Goal: Task Accomplishment & Management: Complete application form

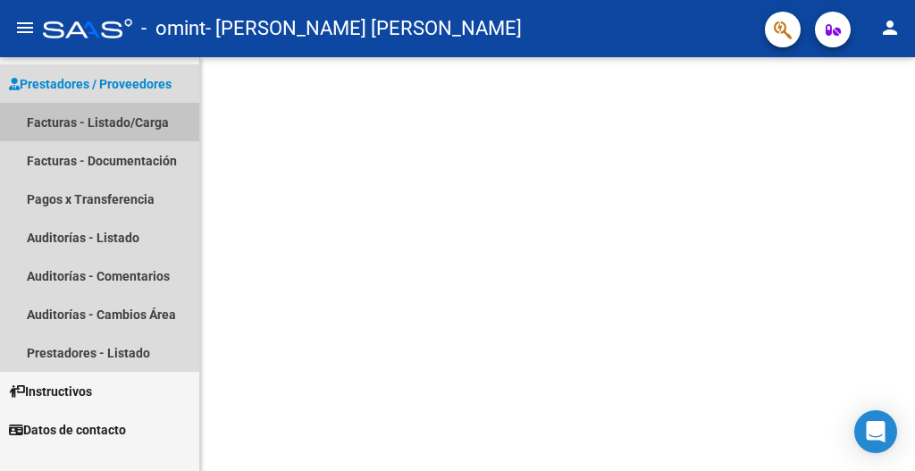
click at [115, 118] on link "Facturas - Listado/Carga" at bounding box center [99, 122] width 199 height 38
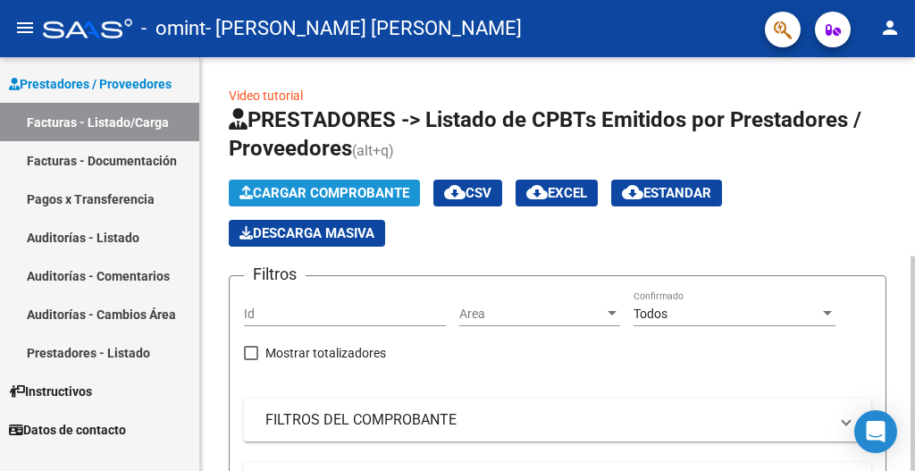
click at [315, 185] on span "Cargar Comprobante" at bounding box center [324, 193] width 170 height 16
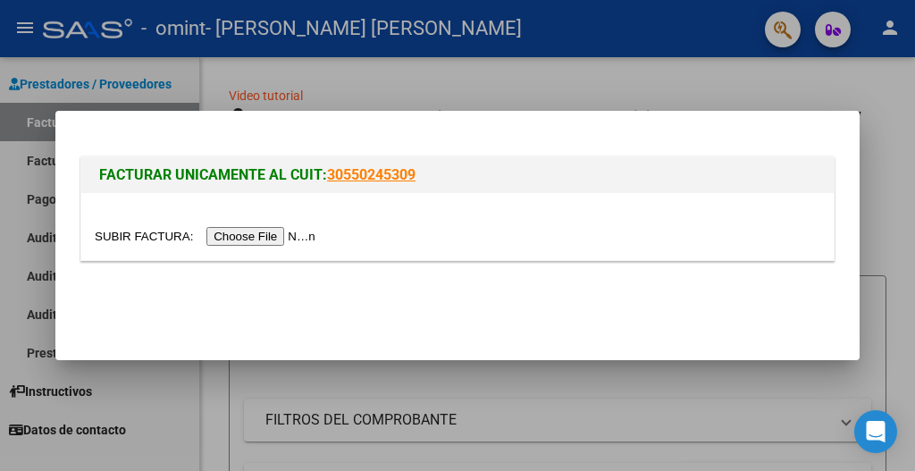
click at [321, 239] on input "file" at bounding box center [208, 236] width 226 height 19
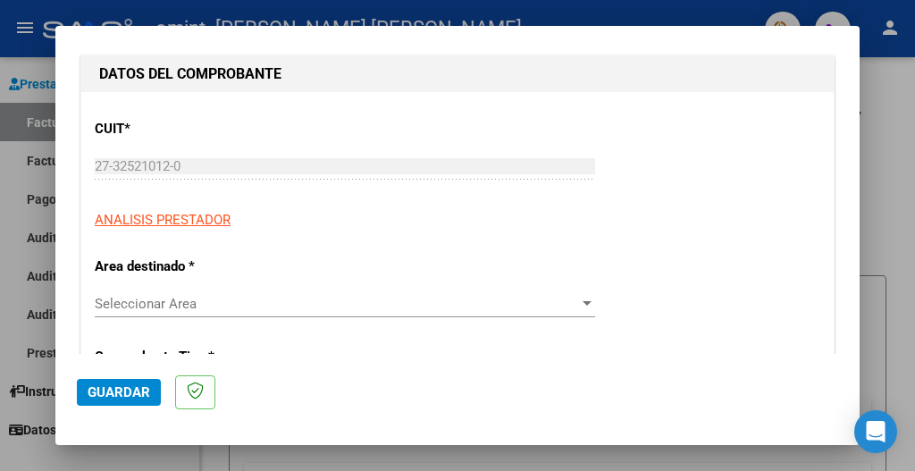
scroll to position [214, 0]
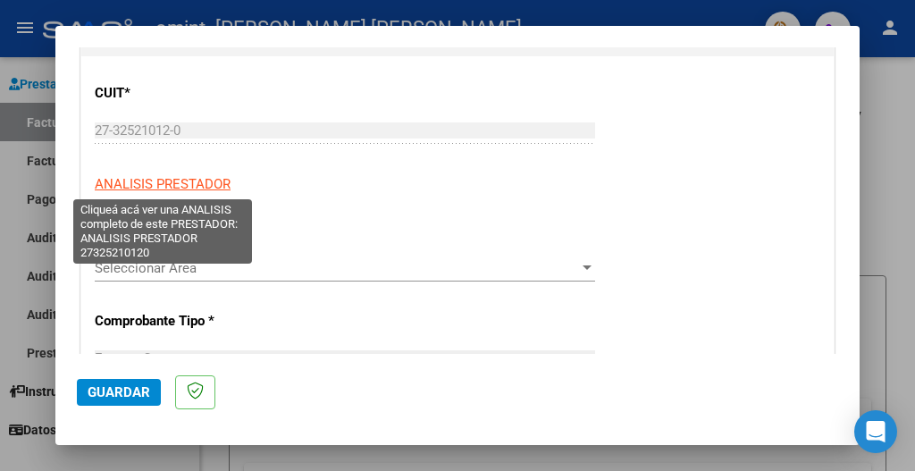
click at [196, 185] on span "ANALISIS PRESTADOR" at bounding box center [163, 184] width 136 height 16
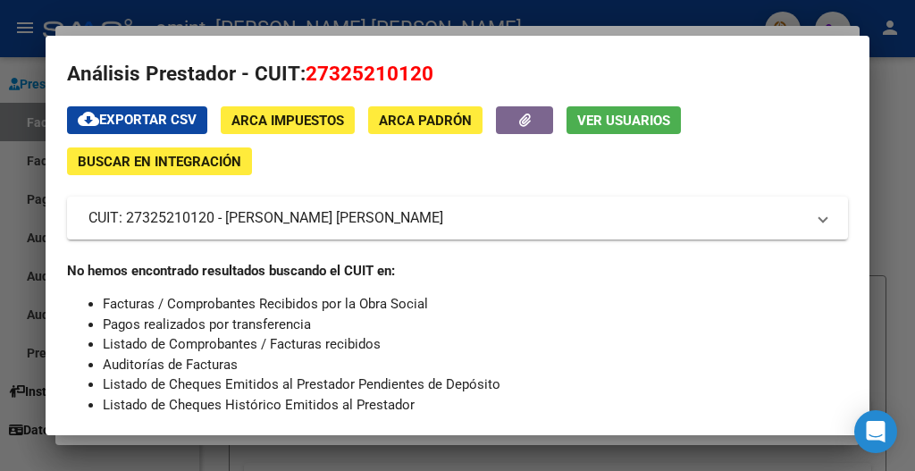
scroll to position [0, 0]
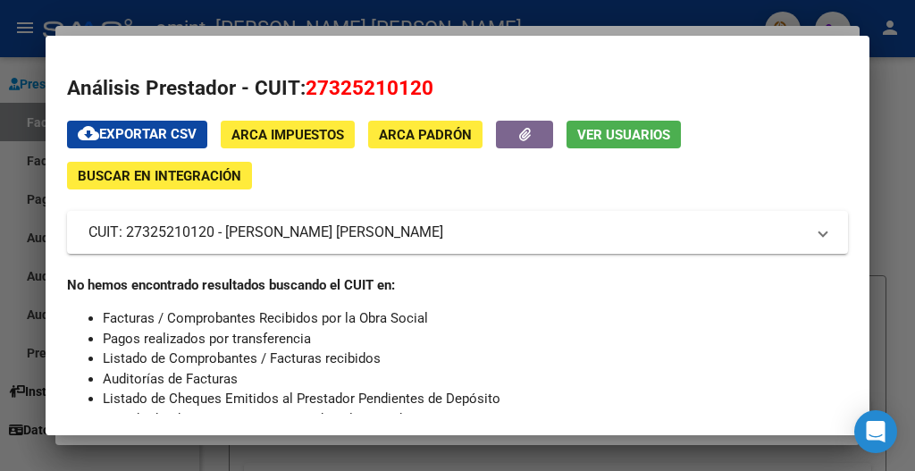
click at [899, 163] on div at bounding box center [457, 235] width 915 height 471
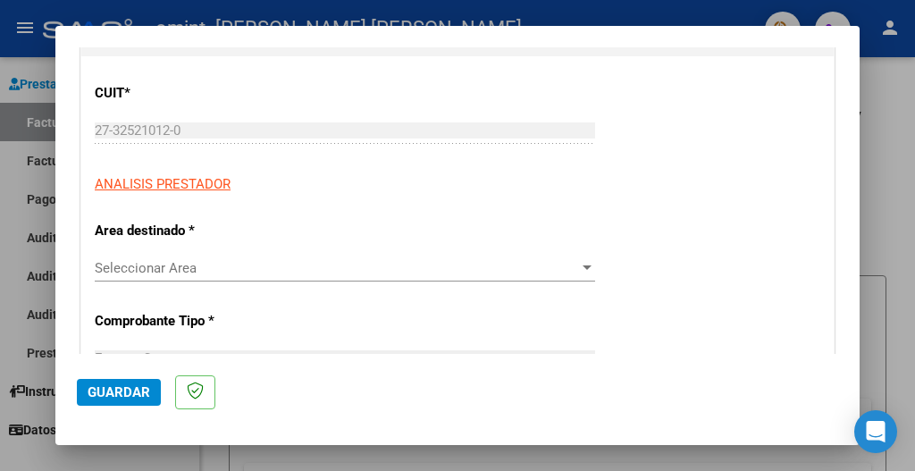
click at [579, 271] on div at bounding box center [587, 268] width 16 height 14
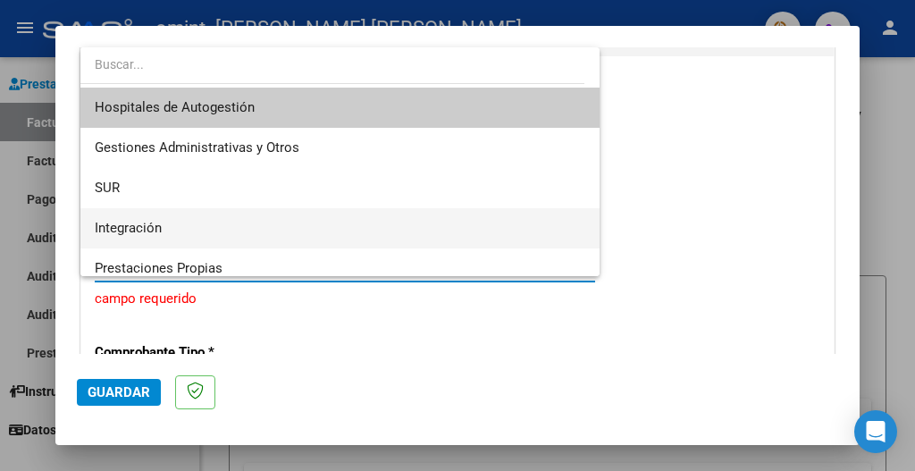
click at [360, 223] on span "Integración" at bounding box center [340, 228] width 490 height 40
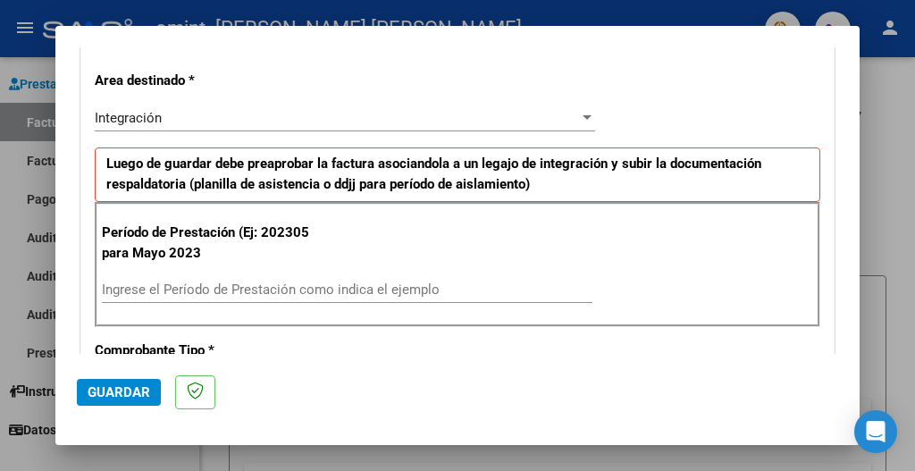
scroll to position [393, 0]
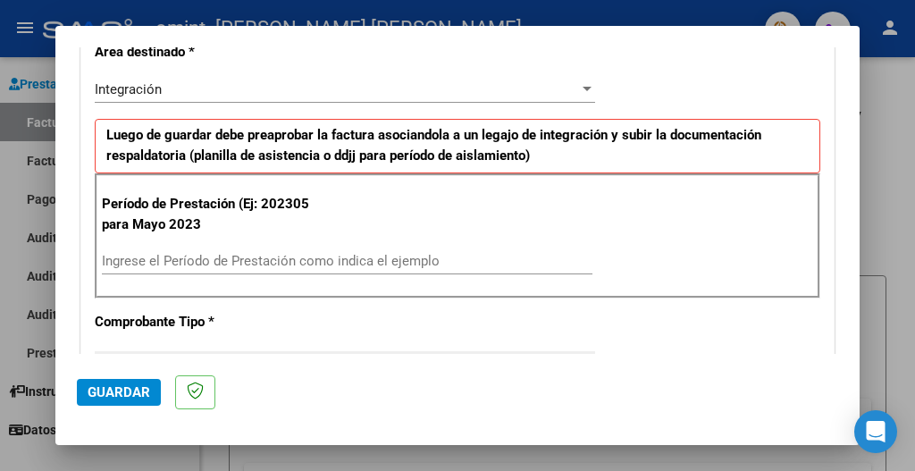
click at [230, 264] on input "Ingrese el Período de Prestación como indica el ejemplo" at bounding box center [347, 261] width 490 height 16
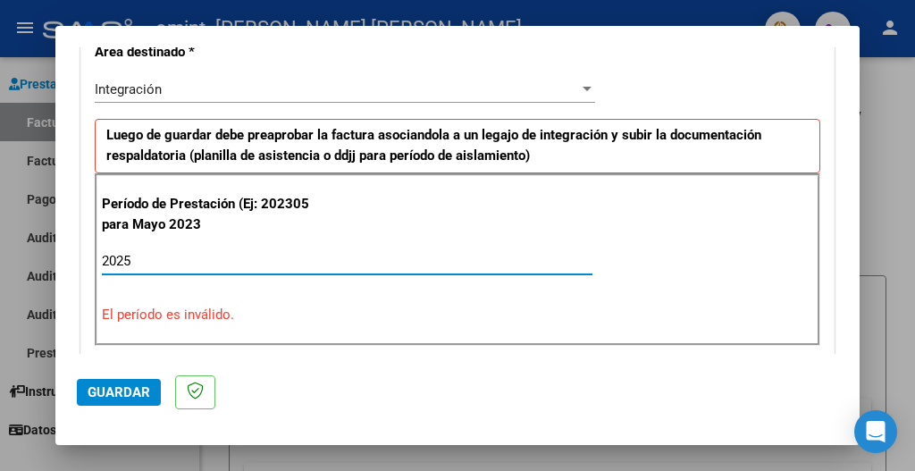
click at [230, 264] on input "2025" at bounding box center [347, 261] width 490 height 16
click at [139, 261] on input "2025" at bounding box center [347, 261] width 490 height 16
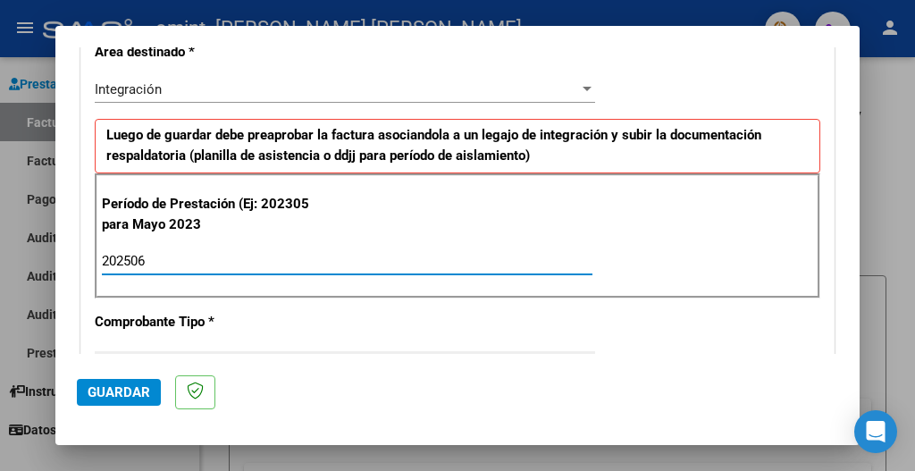
type input "202506"
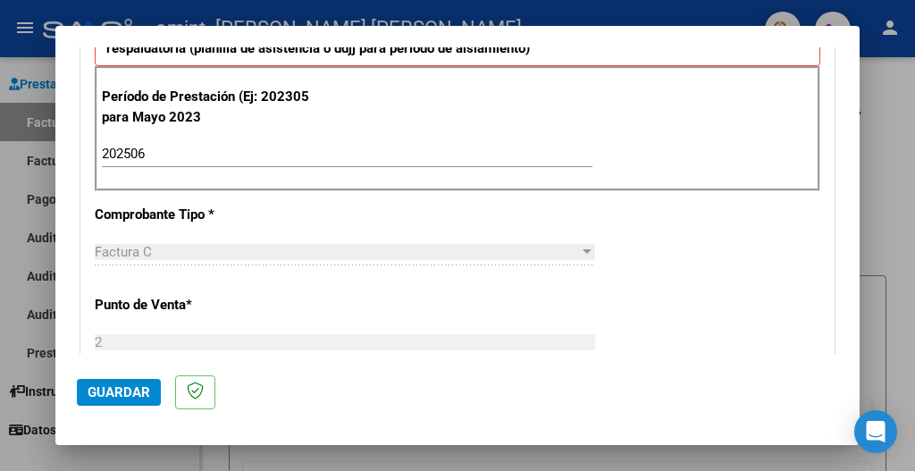
click at [582, 249] on div at bounding box center [586, 251] width 9 height 4
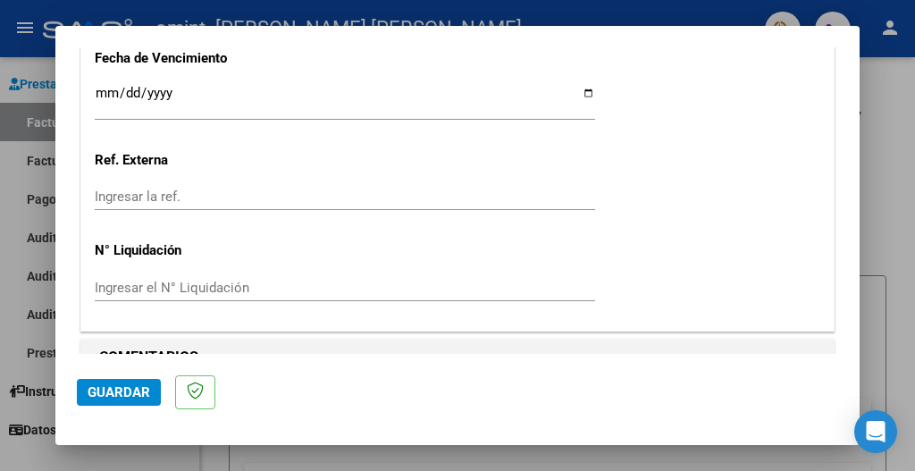
scroll to position [1264, 0]
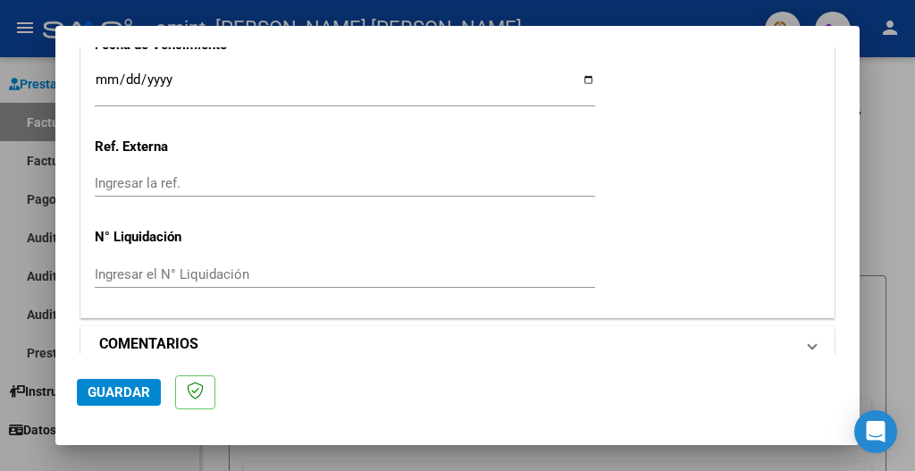
click at [809, 333] on span at bounding box center [812, 343] width 7 height 21
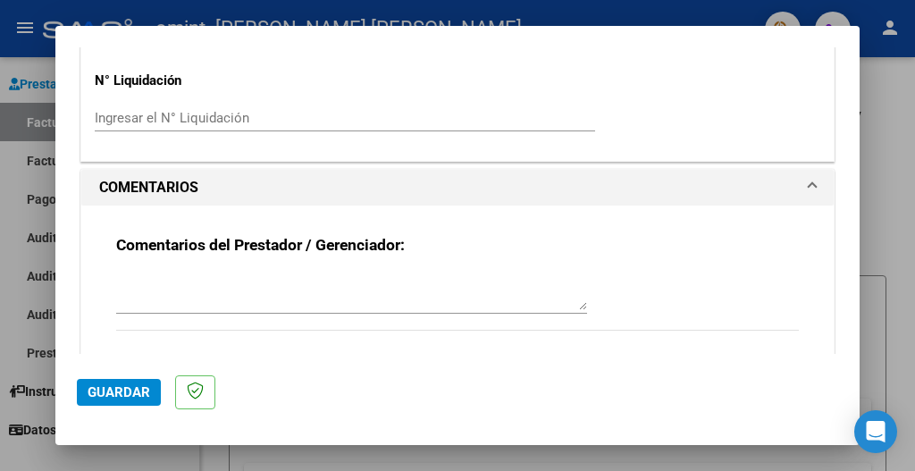
scroll to position [1437, 0]
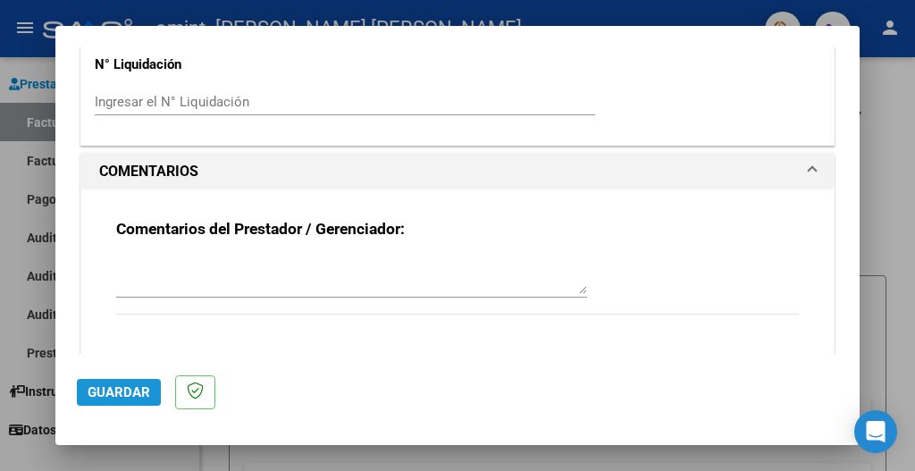
click at [130, 390] on span "Guardar" at bounding box center [119, 392] width 63 height 16
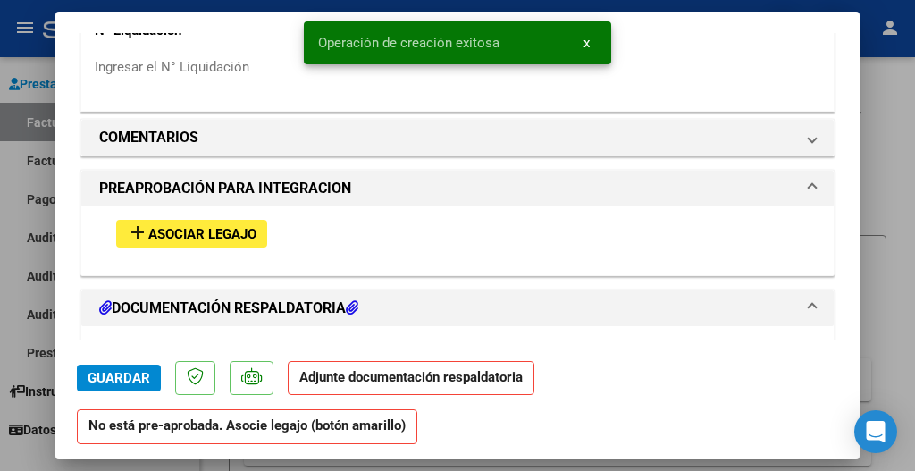
scroll to position [0, 0]
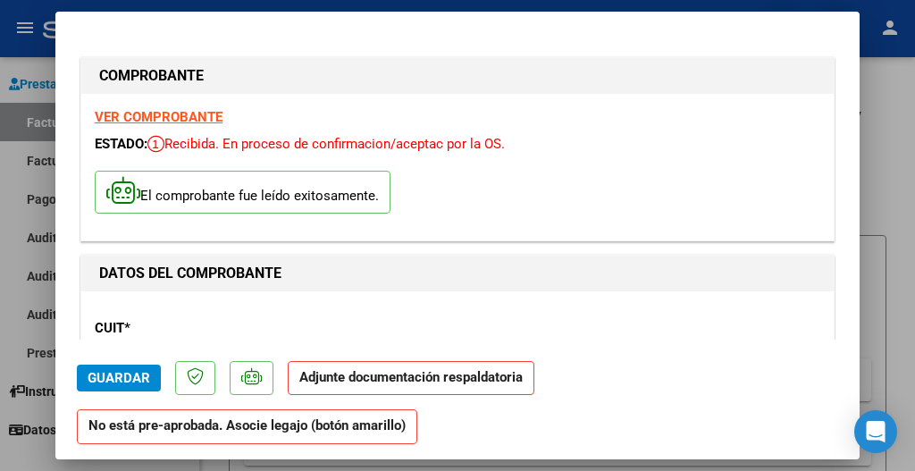
click at [113, 372] on span "Guardar" at bounding box center [119, 378] width 63 height 16
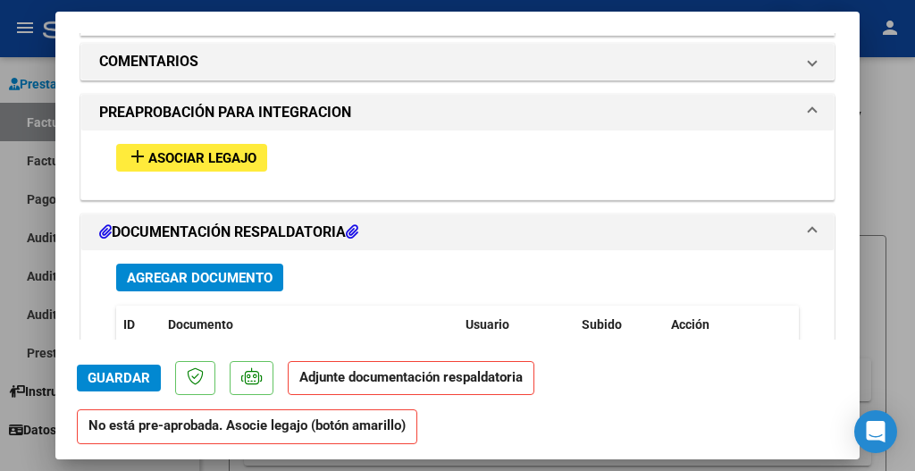
scroll to position [1493, 0]
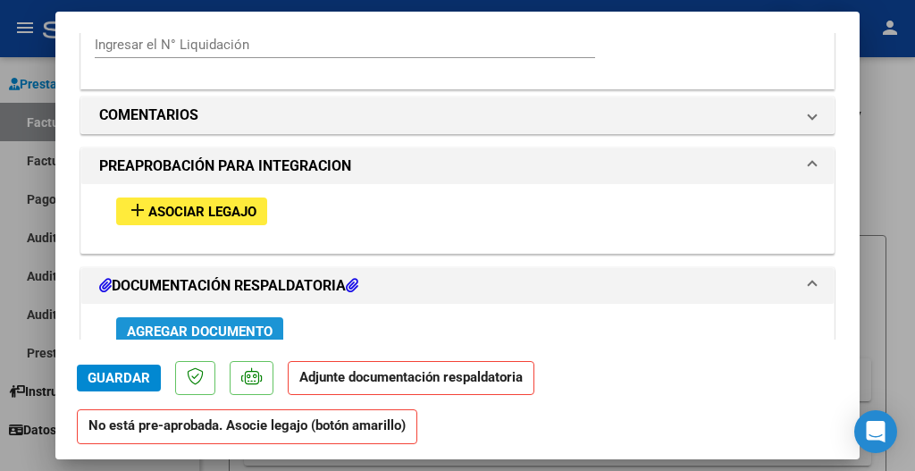
click at [180, 323] on span "Agregar Documento" at bounding box center [200, 331] width 146 height 16
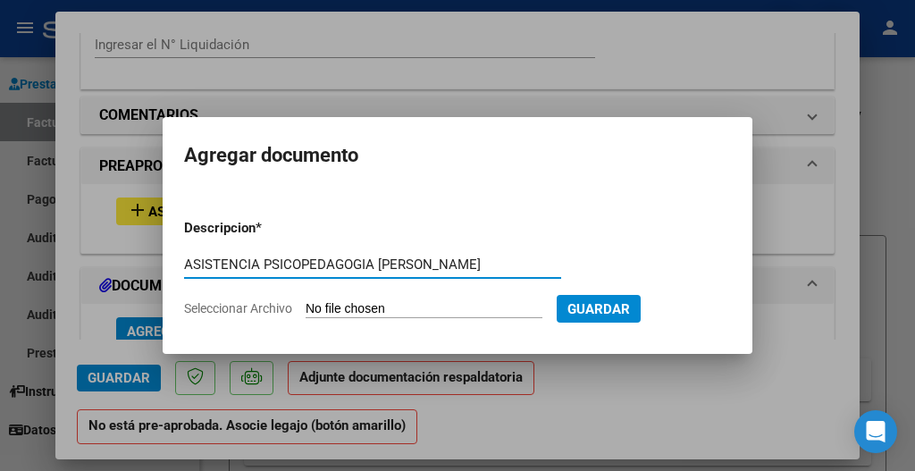
type input "ASISTENCIA PSICOPEDAGOGIA [PERSON_NAME]"
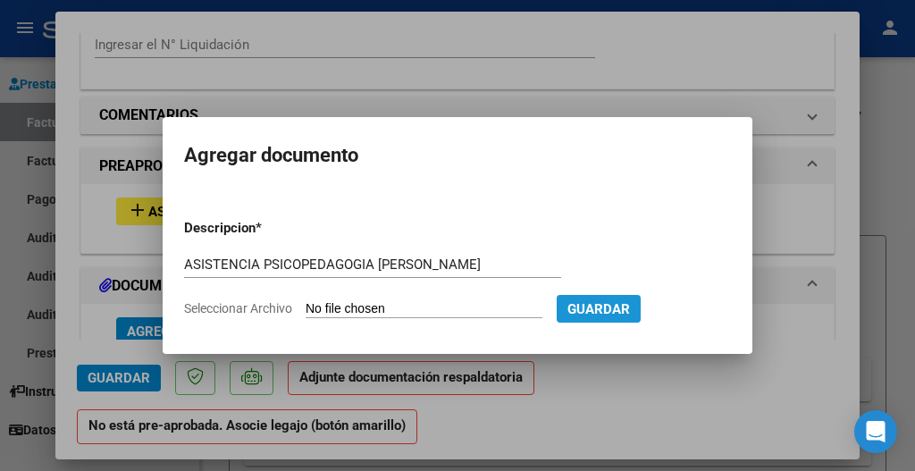
click at [566, 302] on button "Guardar" at bounding box center [599, 309] width 84 height 28
click at [601, 305] on span "Guardar" at bounding box center [598, 309] width 63 height 16
click at [420, 306] on input "Seleccionar Archivo" at bounding box center [424, 309] width 237 height 17
type input "C:\fakepath\ASISTENCIA [PERSON_NAME].pdf"
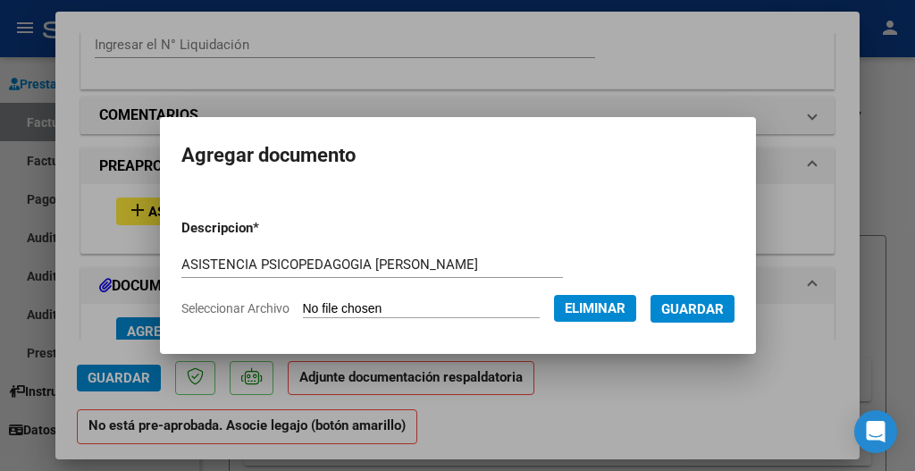
click at [260, 263] on input "ASISTENCIA PSICOPEDAGOGIA [PERSON_NAME]" at bounding box center [371, 264] width 381 height 16
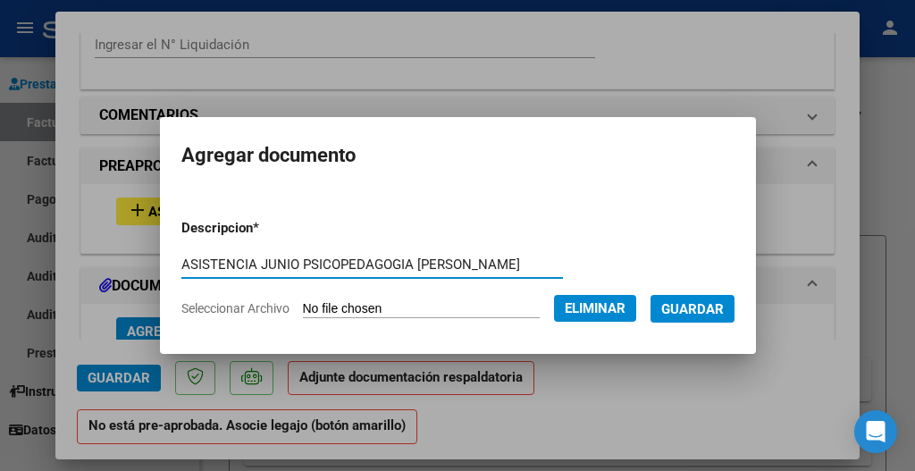
type input "ASISTENCIA JUNIO PSICOPEDAGOGIA [PERSON_NAME]"
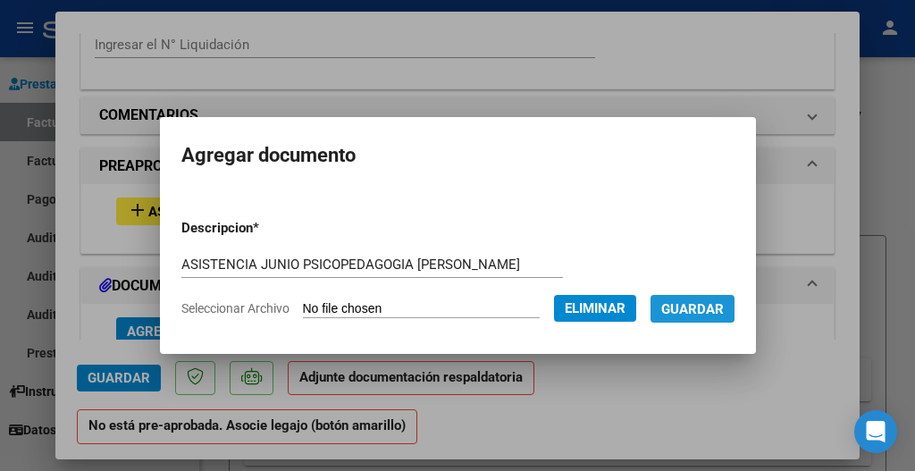
click at [689, 307] on span "Guardar" at bounding box center [692, 309] width 63 height 16
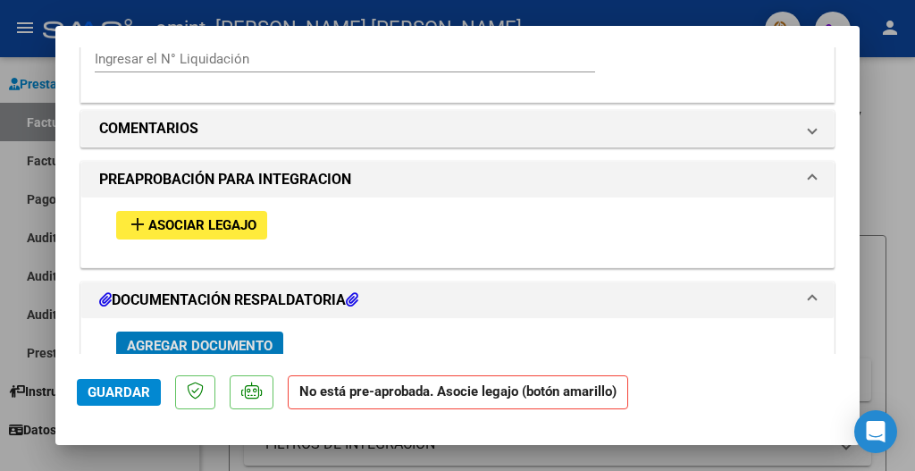
click at [199, 218] on span "Asociar Legajo" at bounding box center [202, 226] width 108 height 16
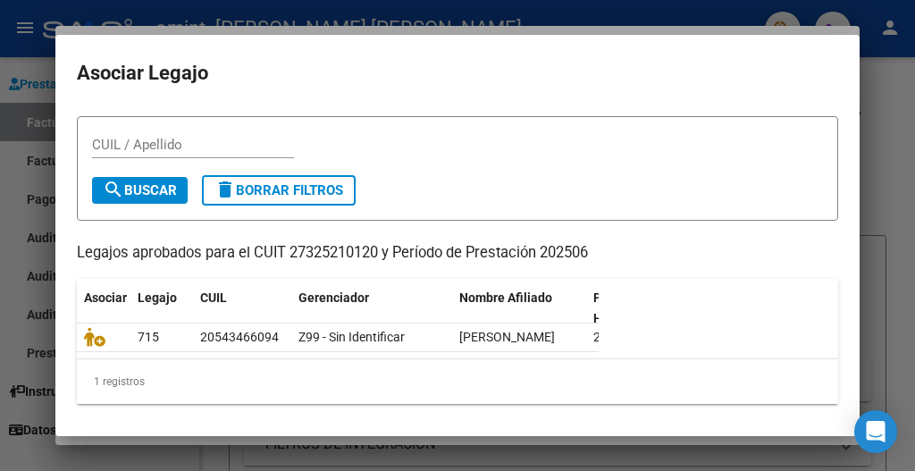
scroll to position [70, 0]
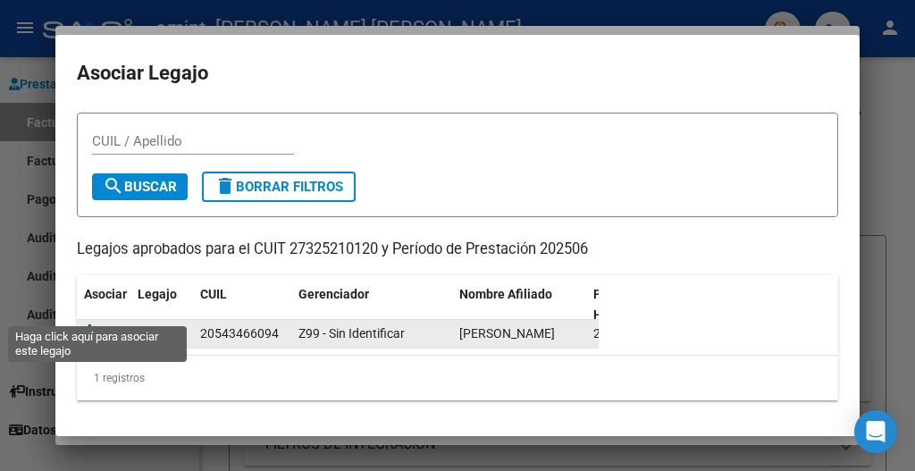
click at [95, 323] on icon at bounding box center [94, 333] width 21 height 20
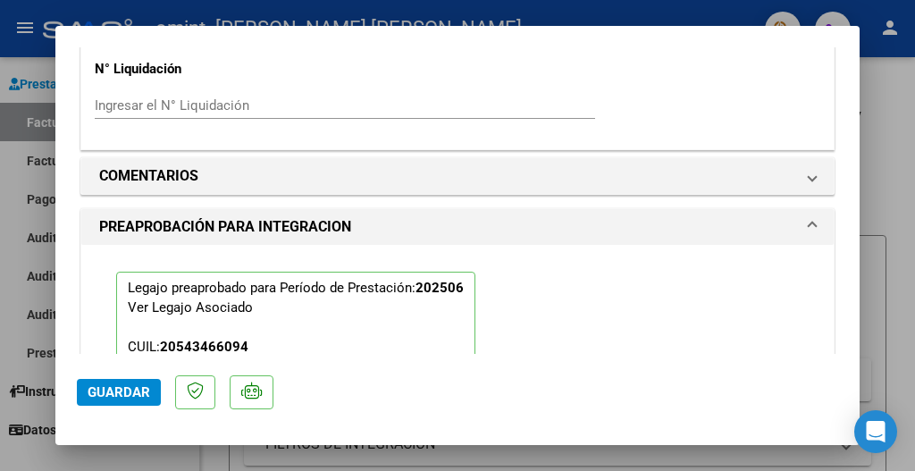
scroll to position [1540, 0]
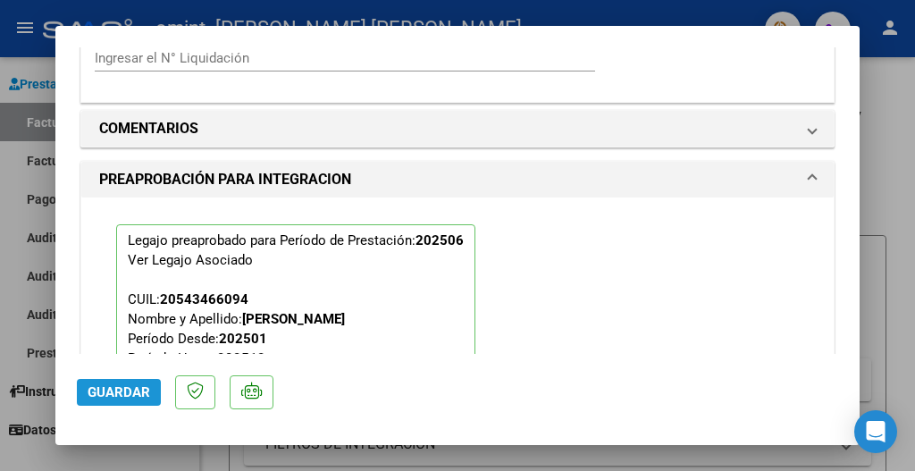
click at [113, 391] on span "Guardar" at bounding box center [119, 392] width 63 height 16
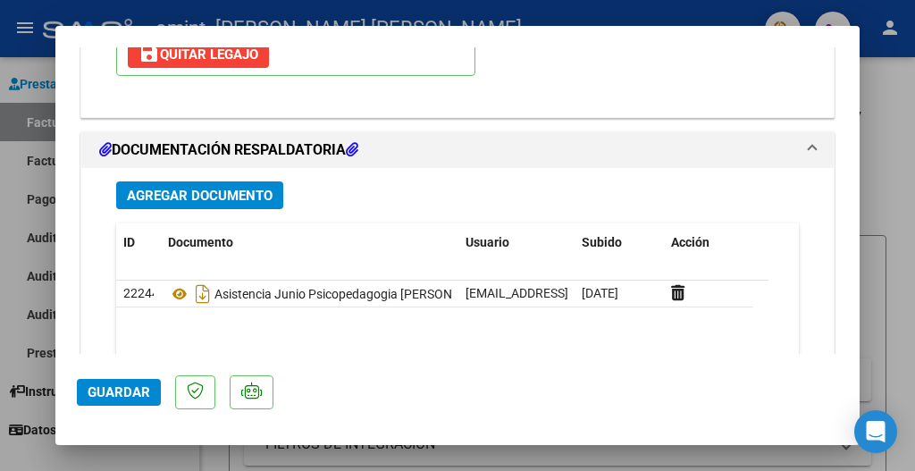
scroll to position [1969, 0]
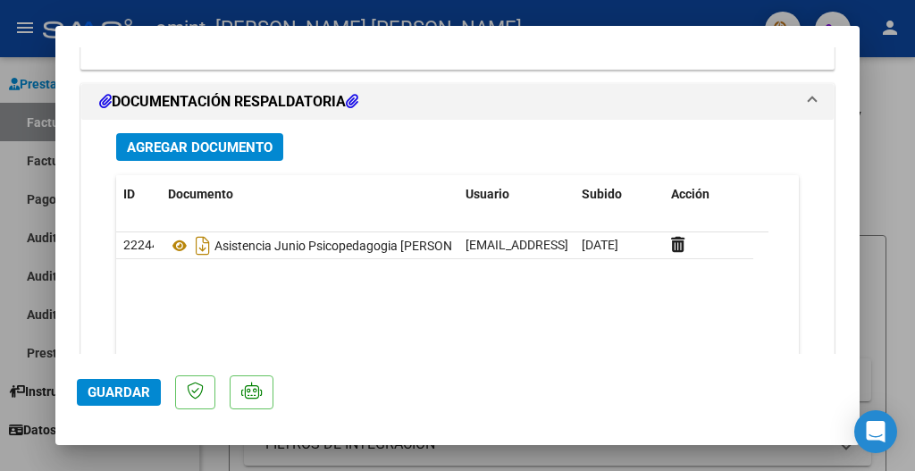
click at [131, 392] on span "Guardar" at bounding box center [119, 392] width 63 height 16
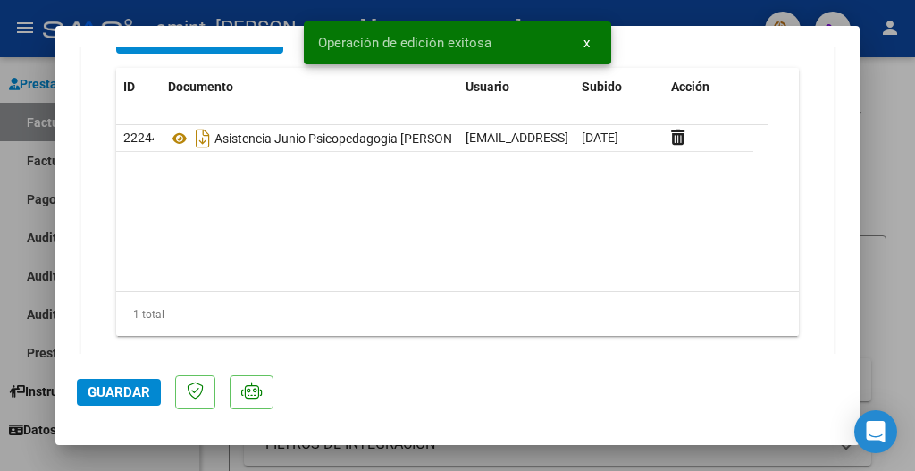
scroll to position [2092, 0]
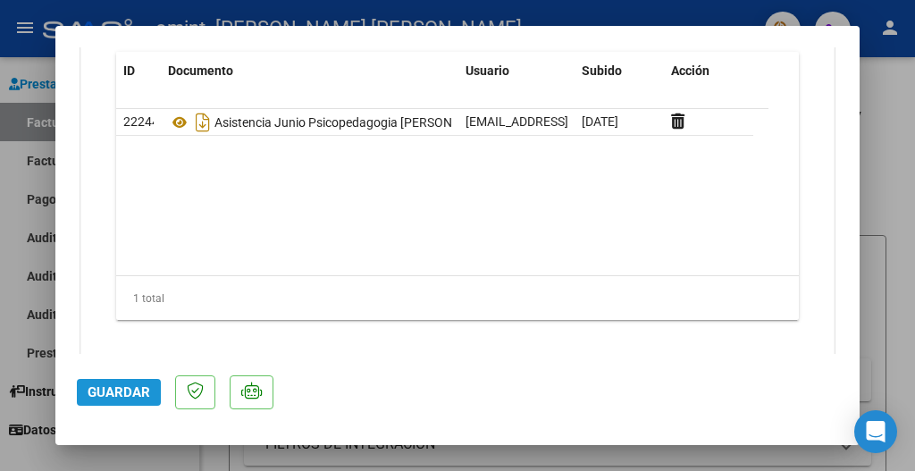
click at [113, 397] on span "Guardar" at bounding box center [119, 392] width 63 height 16
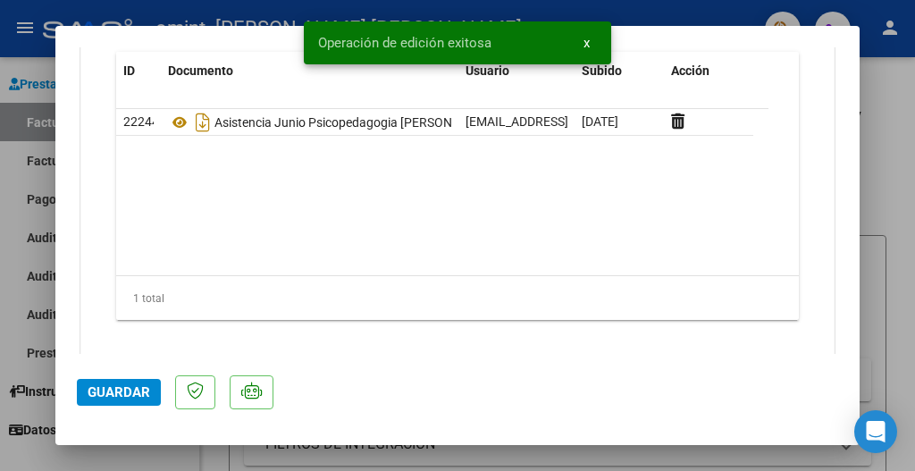
click at [896, 189] on div at bounding box center [457, 235] width 915 height 471
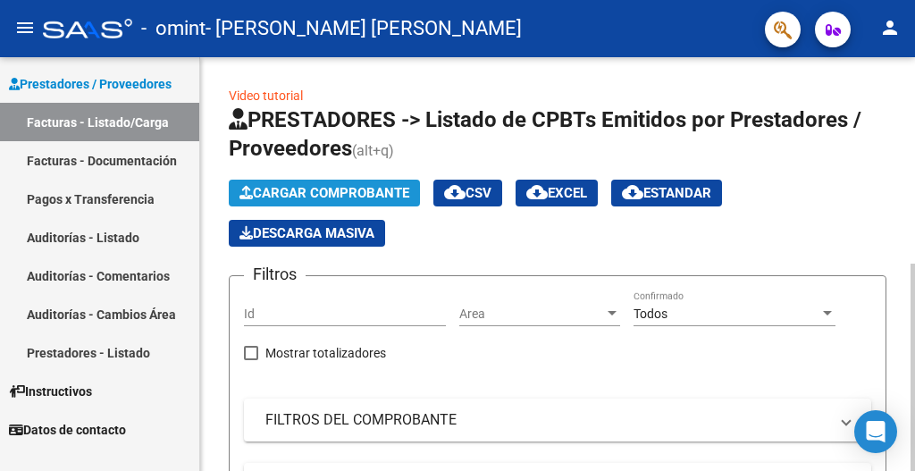
click at [320, 187] on span "Cargar Comprobante" at bounding box center [324, 193] width 170 height 16
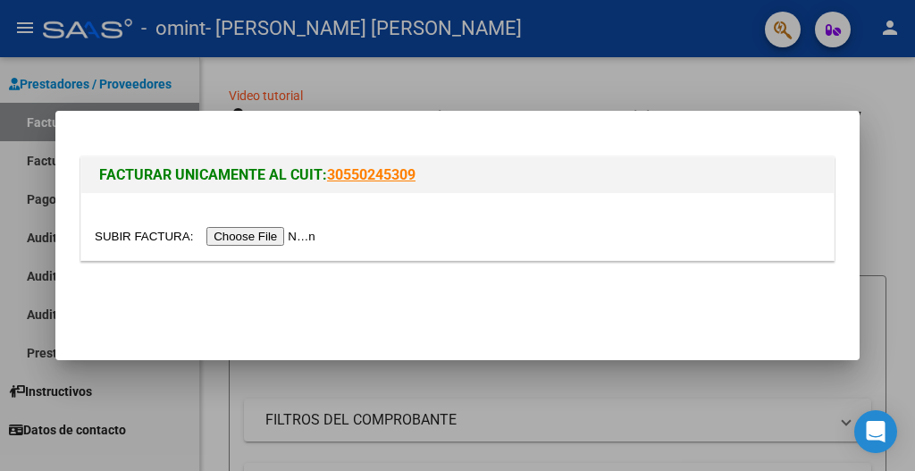
click at [321, 231] on input "file" at bounding box center [208, 236] width 226 height 19
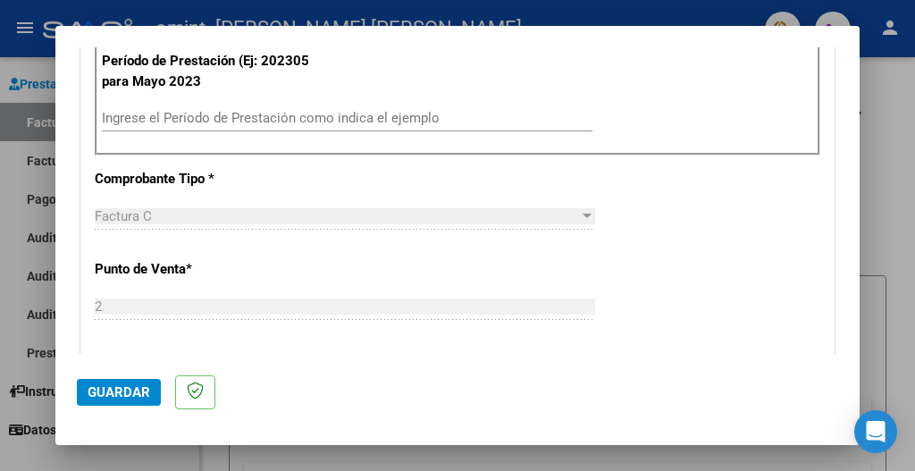
scroll to position [572, 0]
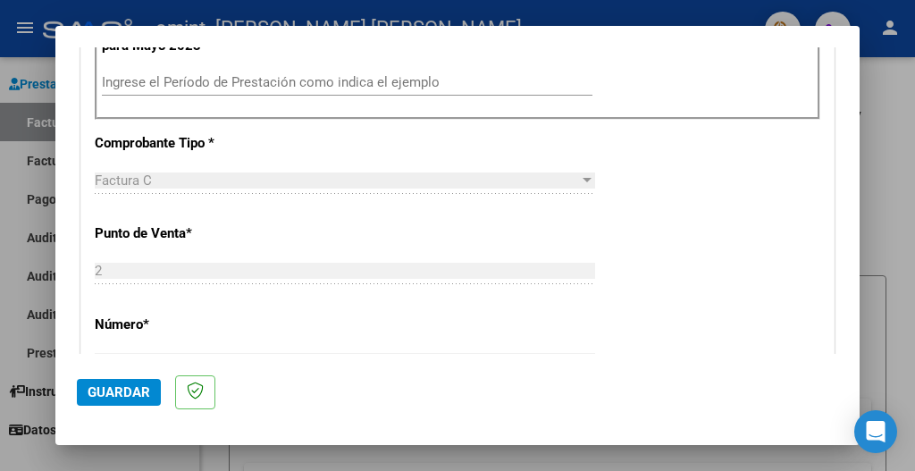
click at [250, 85] on input "Ingrese el Período de Prestación como indica el ejemplo" at bounding box center [347, 82] width 490 height 16
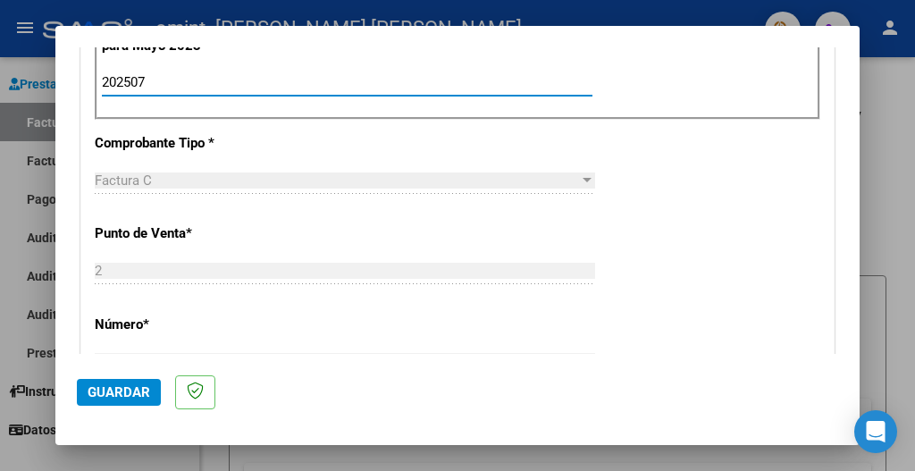
type input "202507"
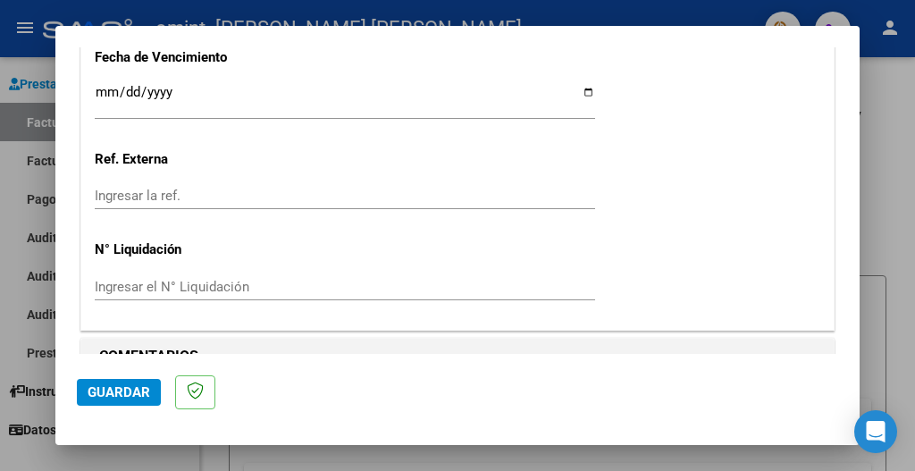
scroll to position [1264, 0]
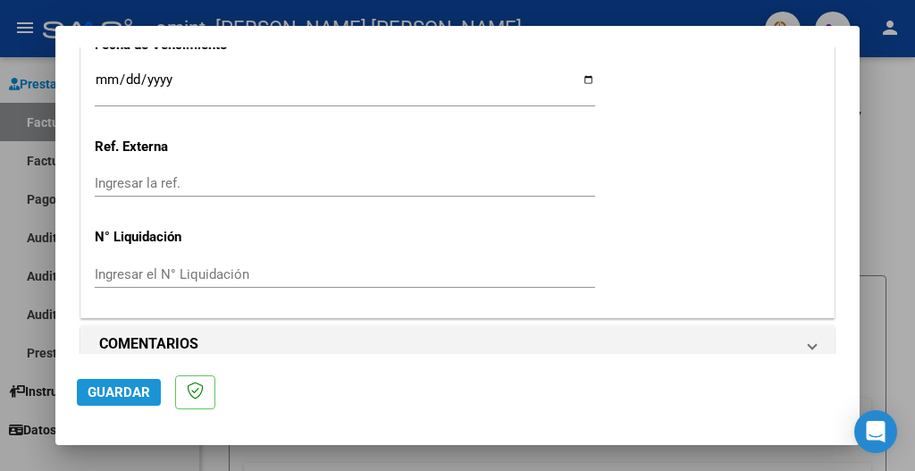
click at [115, 387] on span "Guardar" at bounding box center [119, 392] width 63 height 16
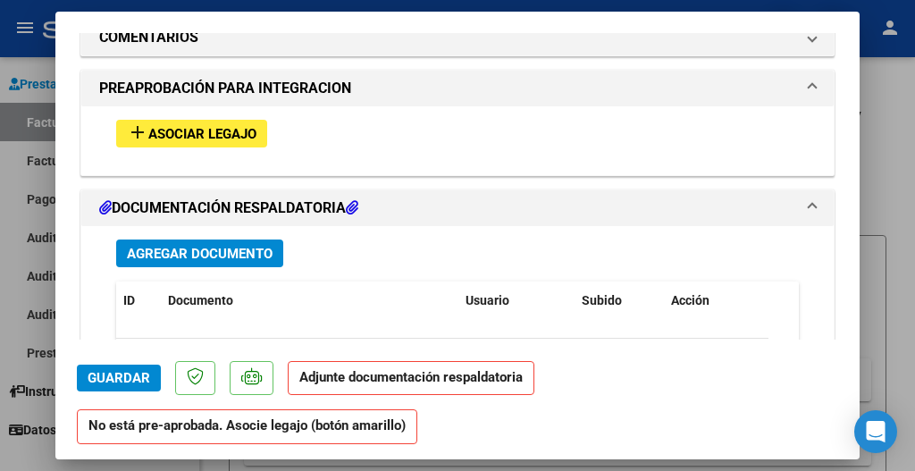
scroll to position [1537, 0]
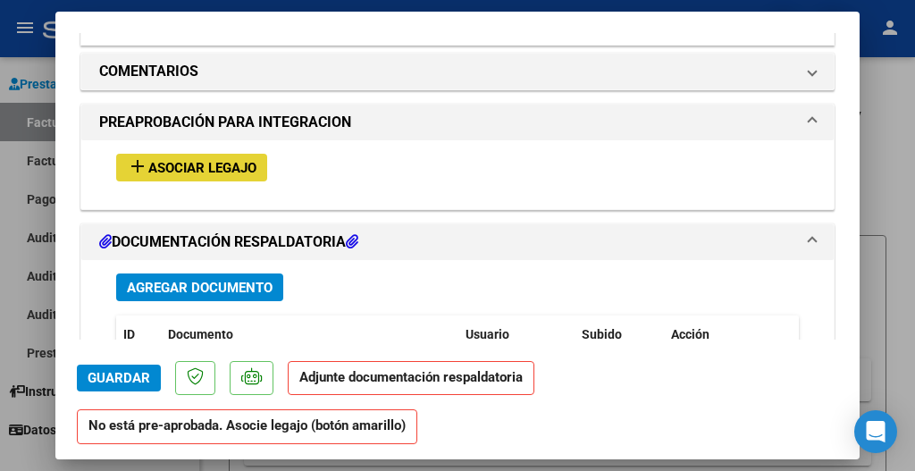
click at [183, 160] on span "Asociar Legajo" at bounding box center [202, 168] width 108 height 16
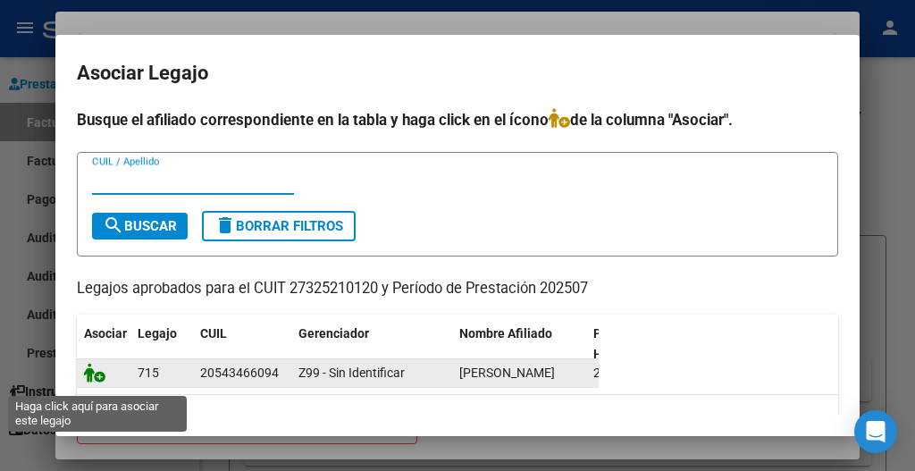
click at [92, 382] on icon at bounding box center [94, 373] width 21 height 20
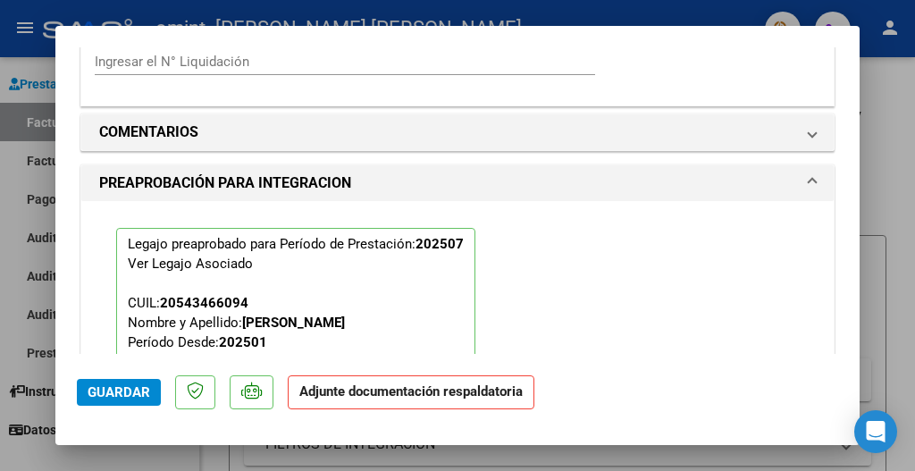
scroll to position [1583, 0]
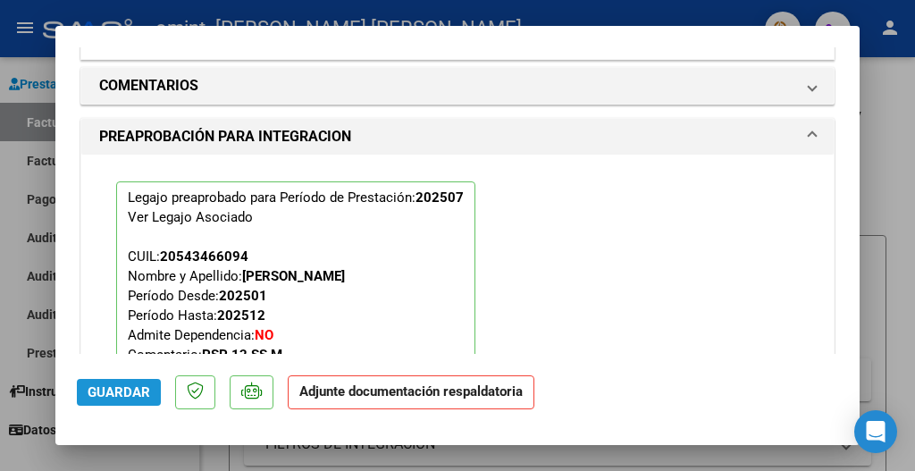
click at [108, 388] on span "Guardar" at bounding box center [119, 392] width 63 height 16
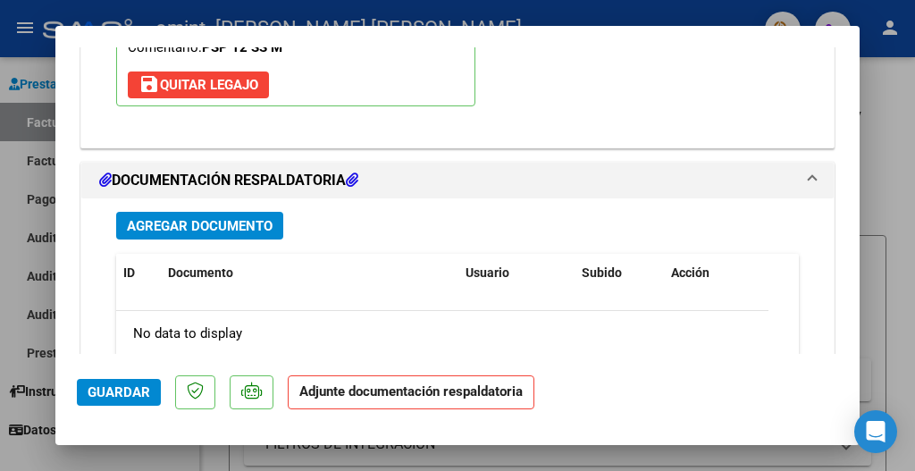
scroll to position [1906, 0]
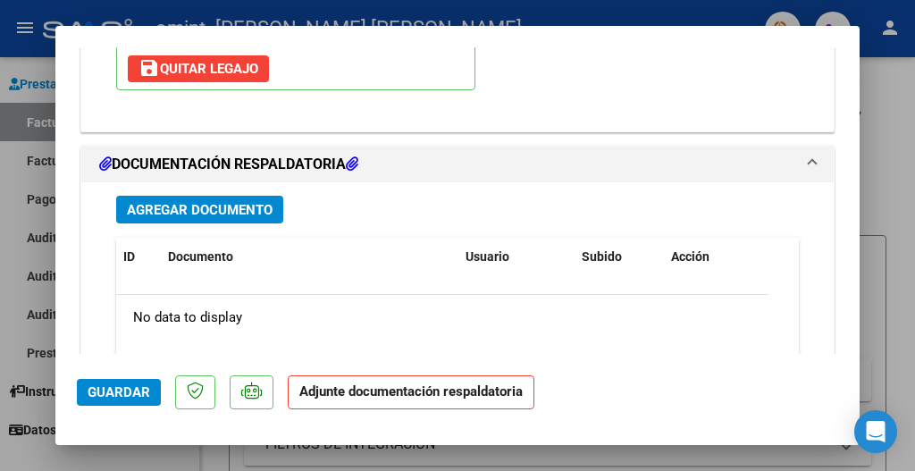
click at [167, 202] on span "Agregar Documento" at bounding box center [200, 210] width 146 height 16
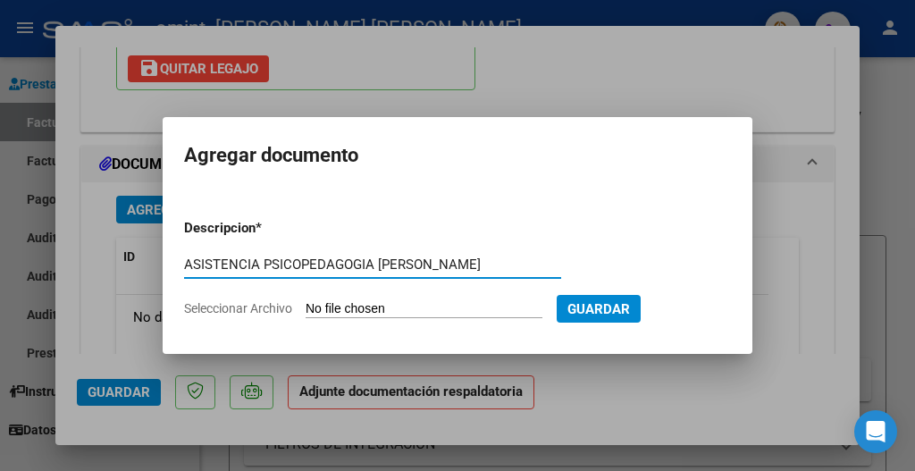
type input "ASISTENCIA PSICOPEDAGOGIA [PERSON_NAME]"
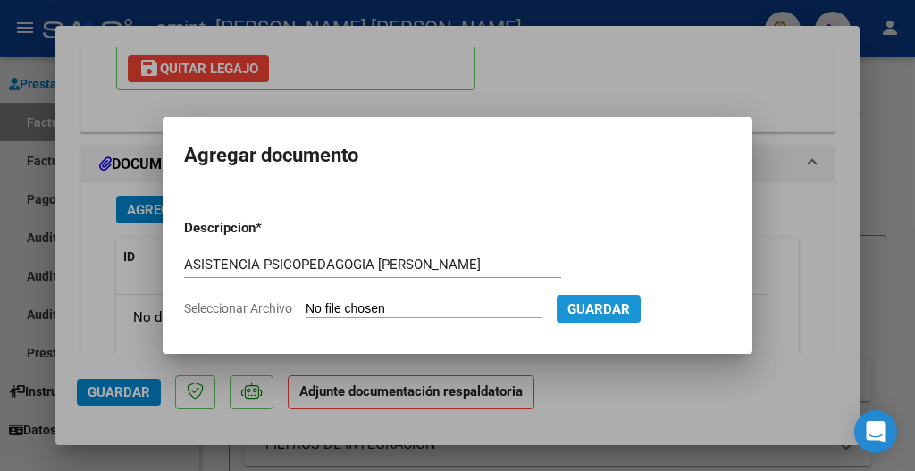
click at [595, 306] on span "Guardar" at bounding box center [598, 309] width 63 height 16
click at [440, 308] on input "Seleccionar Archivo" at bounding box center [424, 309] width 237 height 17
type input "C:\fakepath\ASISTENCIA [PERSON_NAME].pdf"
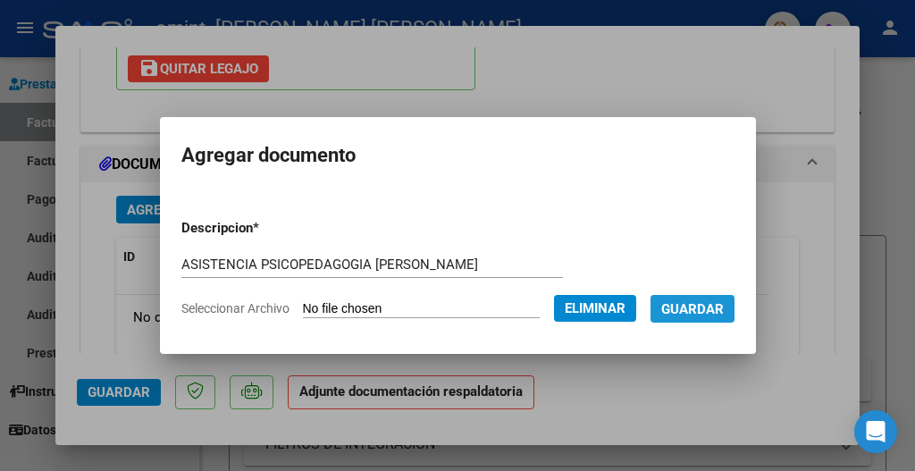
click at [698, 306] on span "Guardar" at bounding box center [692, 309] width 63 height 16
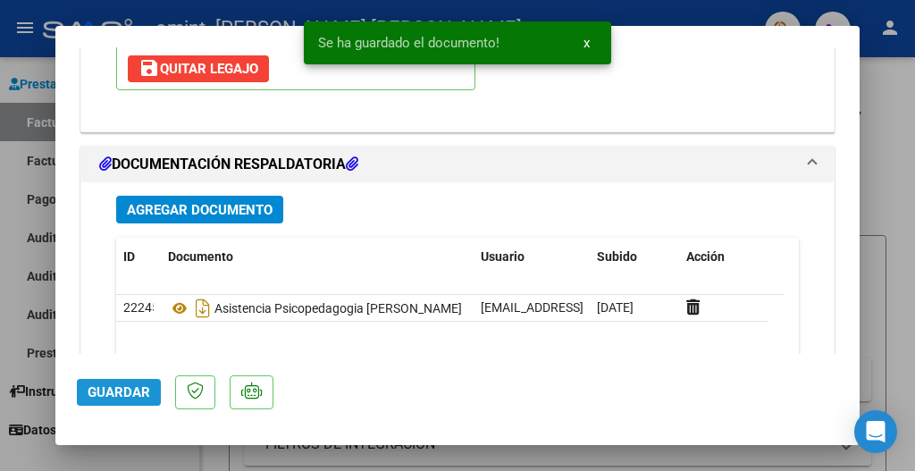
click at [112, 394] on span "Guardar" at bounding box center [119, 392] width 63 height 16
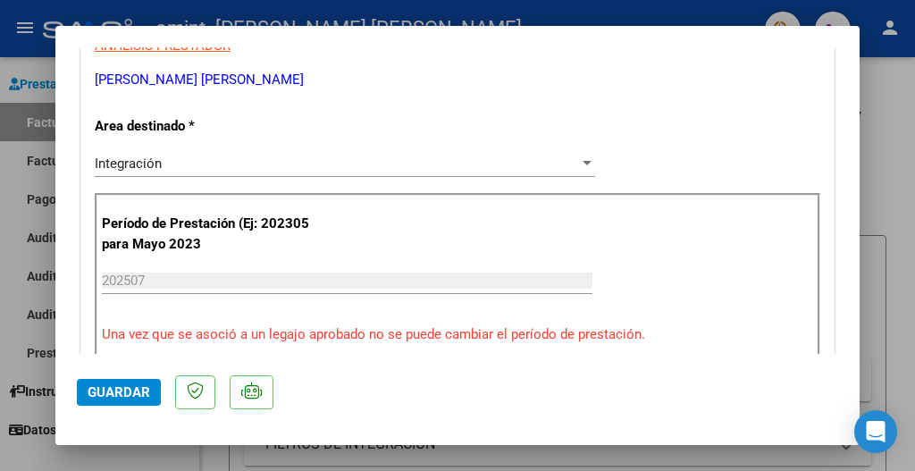
scroll to position [0, 0]
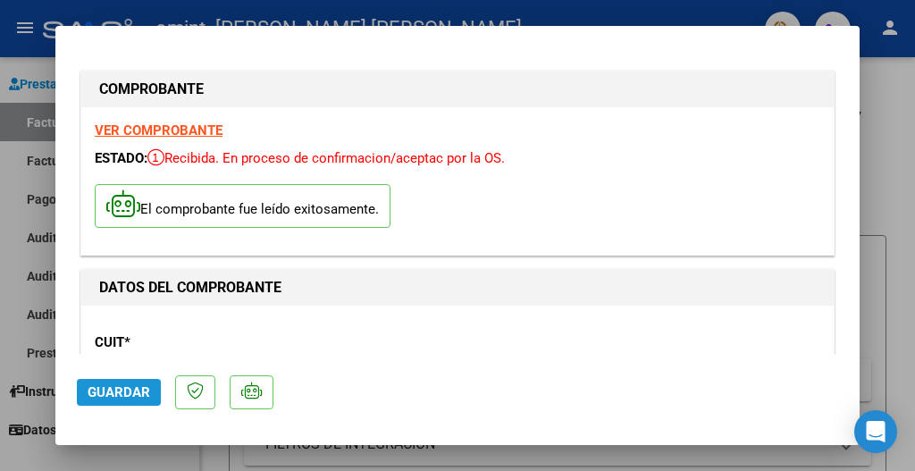
click at [130, 395] on span "Guardar" at bounding box center [119, 392] width 63 height 16
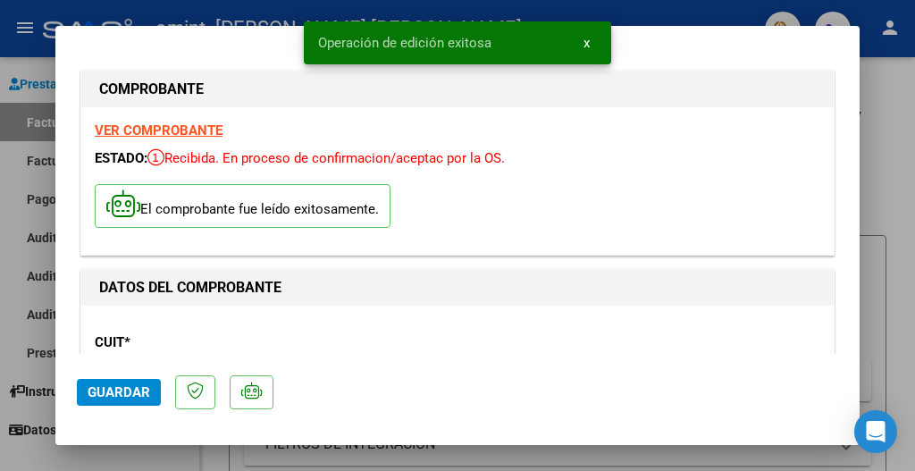
click at [891, 155] on div at bounding box center [457, 235] width 915 height 471
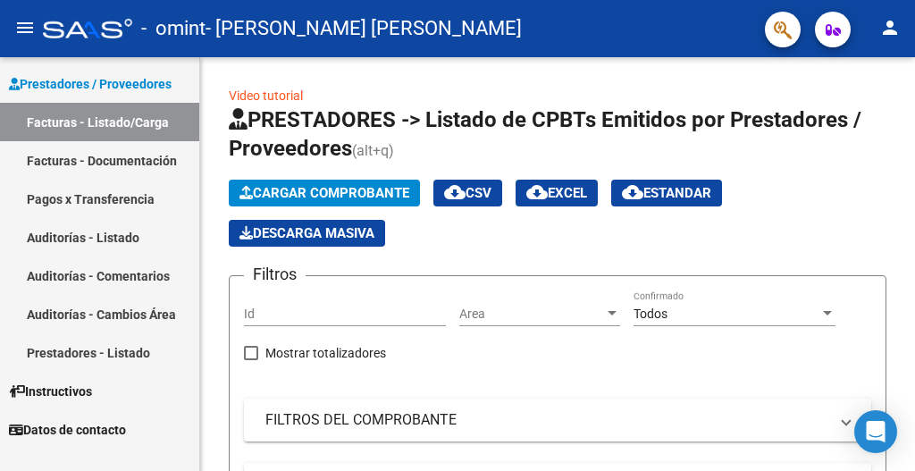
click at [105, 167] on link "Facturas - Documentación" at bounding box center [99, 160] width 199 height 38
